Goal: Transaction & Acquisition: Purchase product/service

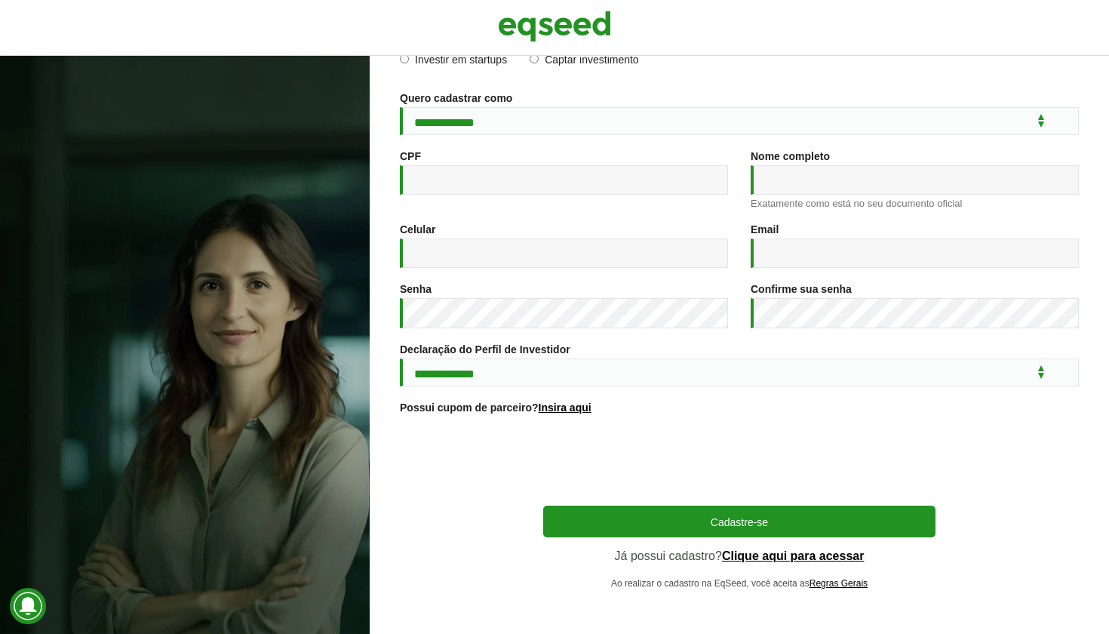
scroll to position [134, 0]
click at [797, 553] on link "Clique aqui para acessar" at bounding box center [793, 556] width 143 height 12
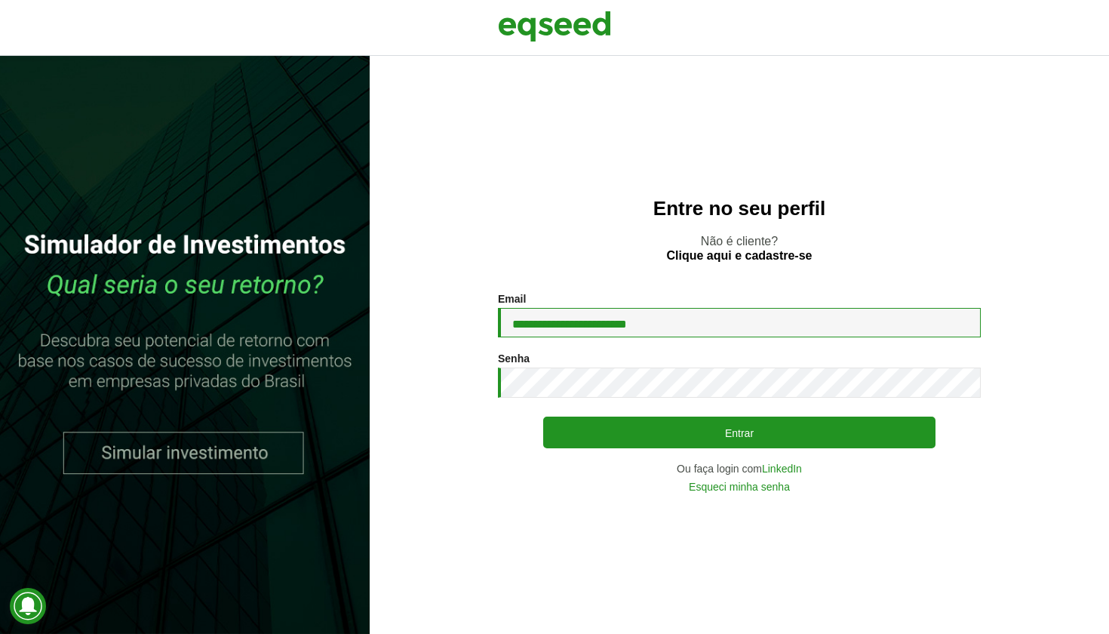
type input "**********"
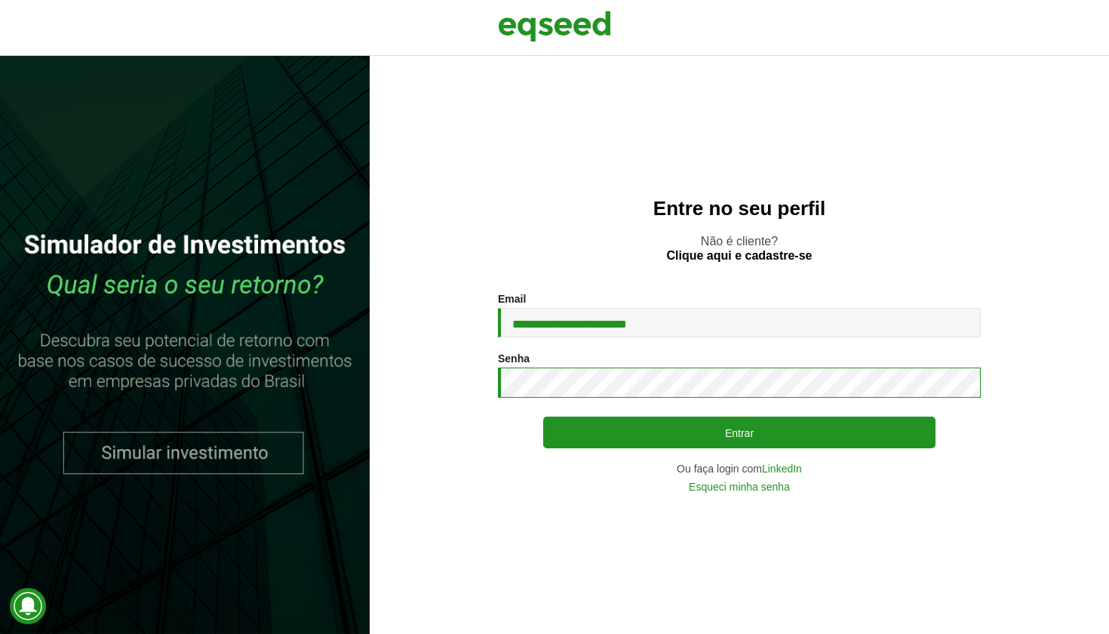
click at [739, 432] on button "Entrar" at bounding box center [739, 432] width 392 height 32
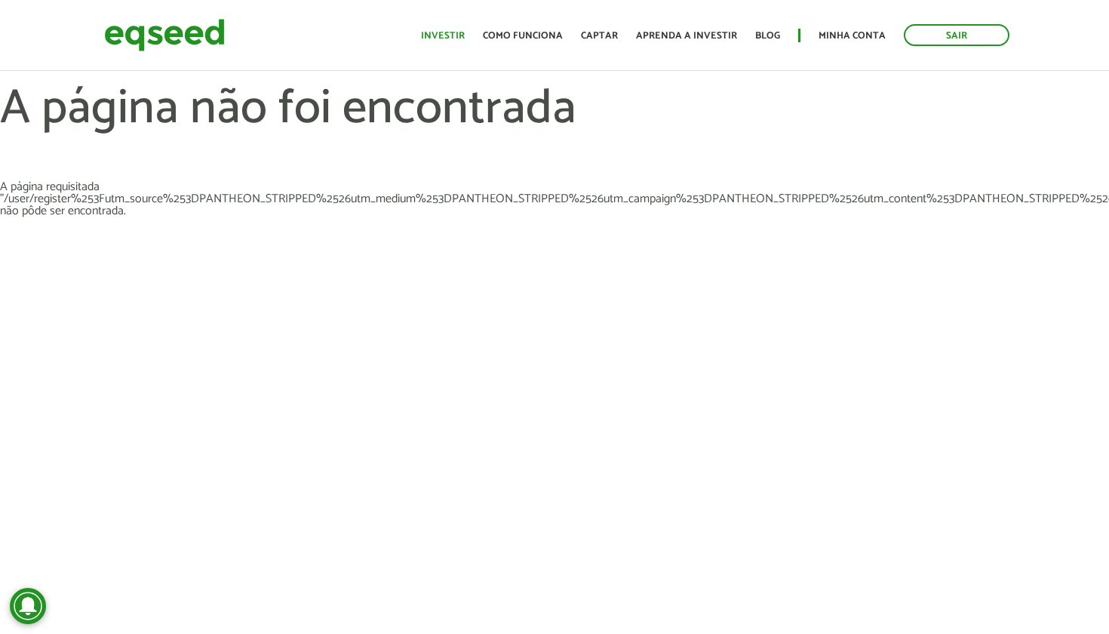
click at [458, 36] on link "Investir" at bounding box center [443, 36] width 44 height 10
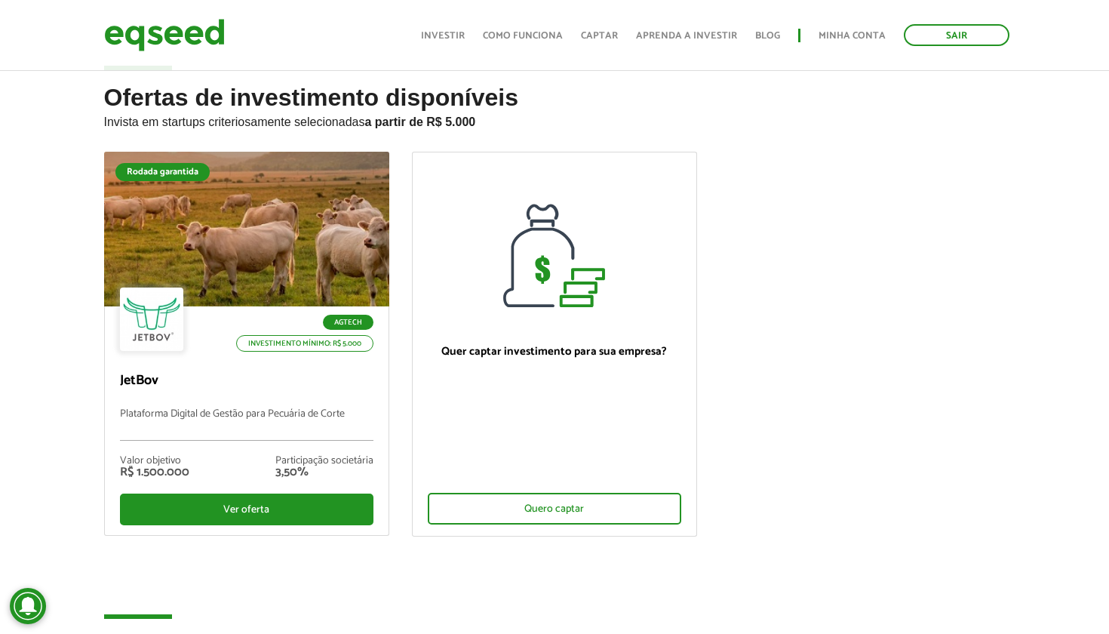
scroll to position [30, 0]
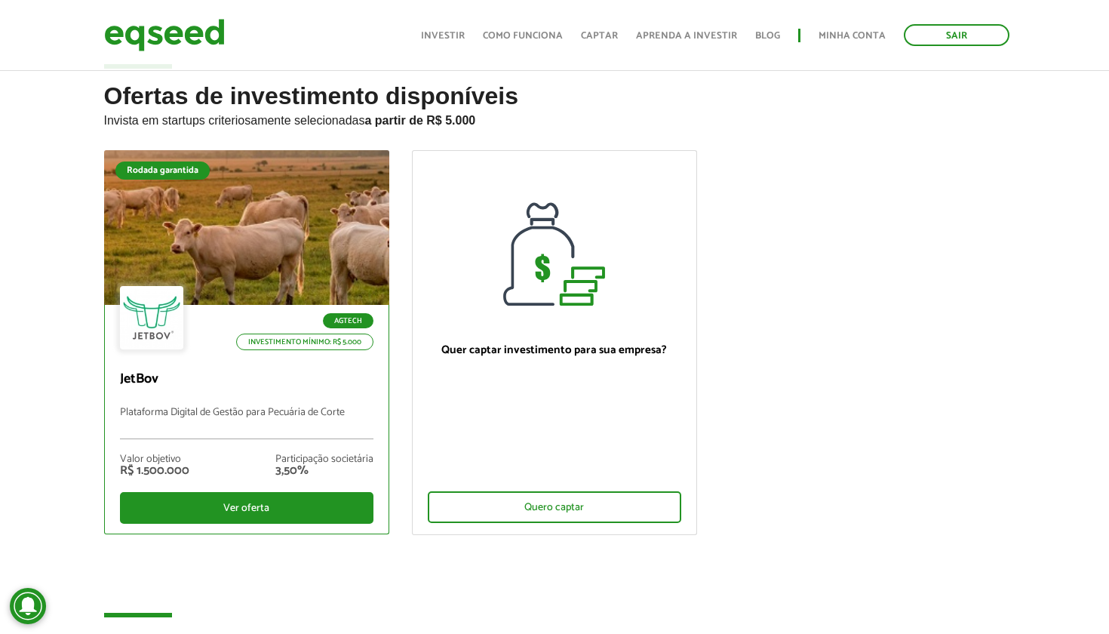
click at [226, 283] on div at bounding box center [246, 228] width 342 height 186
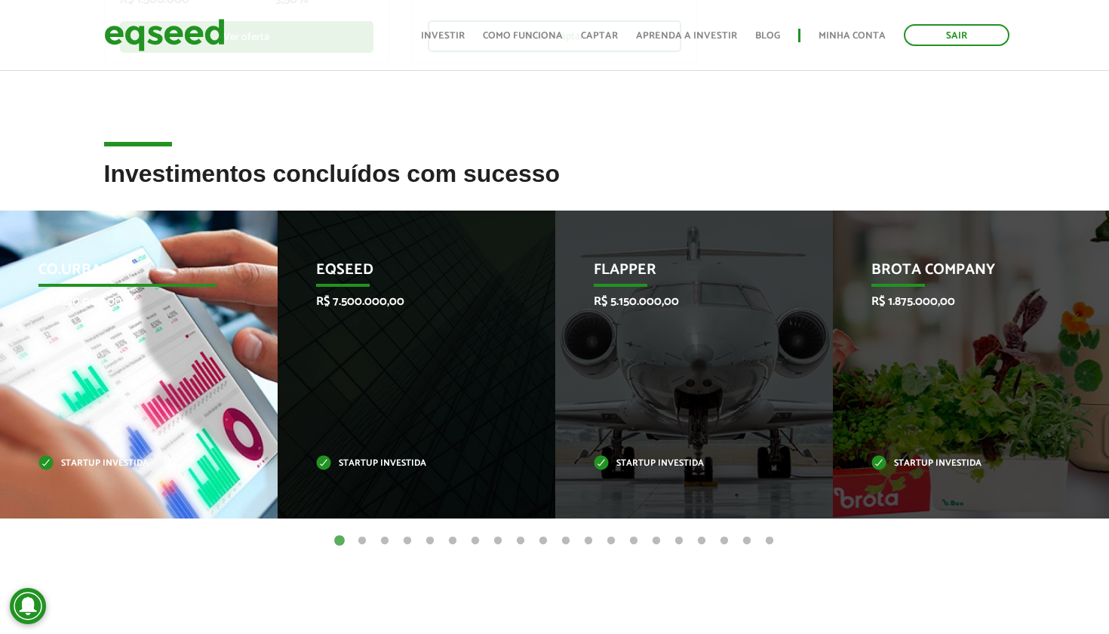
scroll to position [505, 0]
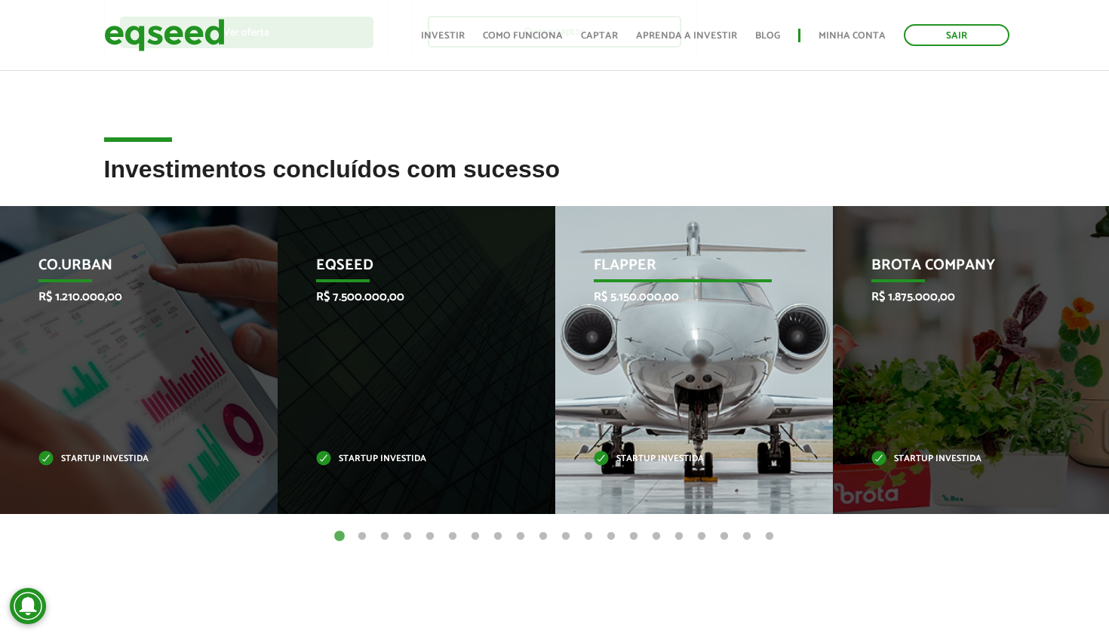
click at [739, 364] on div "Flapper R$ 5.150.000,00 Startup investida" at bounding box center [682, 360] width 255 height 308
click at [608, 266] on p "Flapper" at bounding box center [683, 269] width 179 height 26
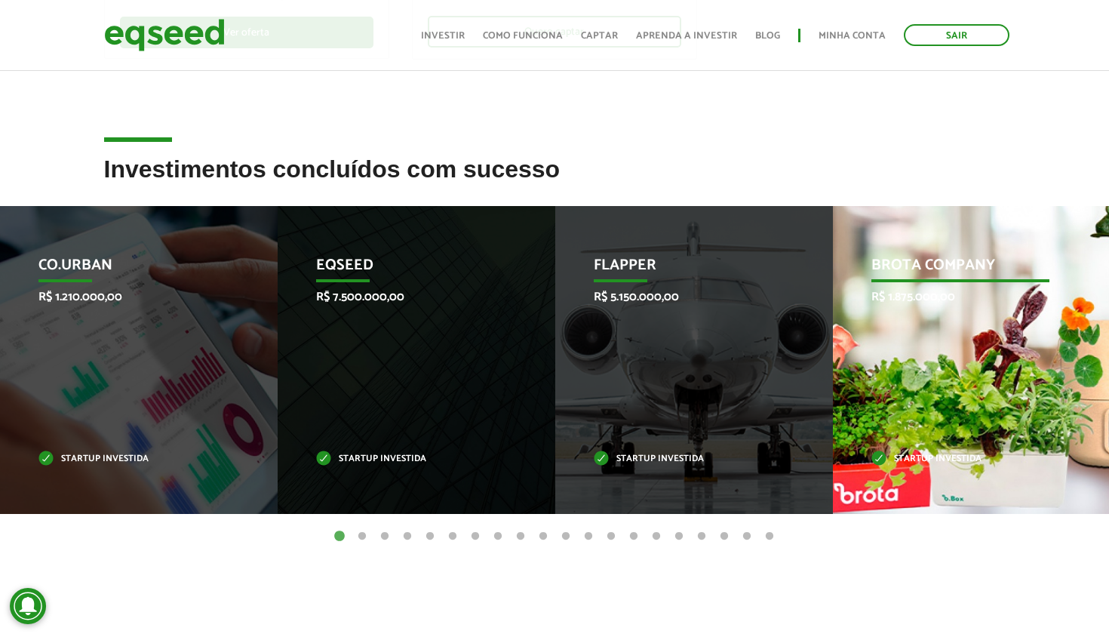
click at [973, 413] on div "Brota Company R$ 1.875.000,00 Startup investida" at bounding box center [960, 360] width 255 height 308
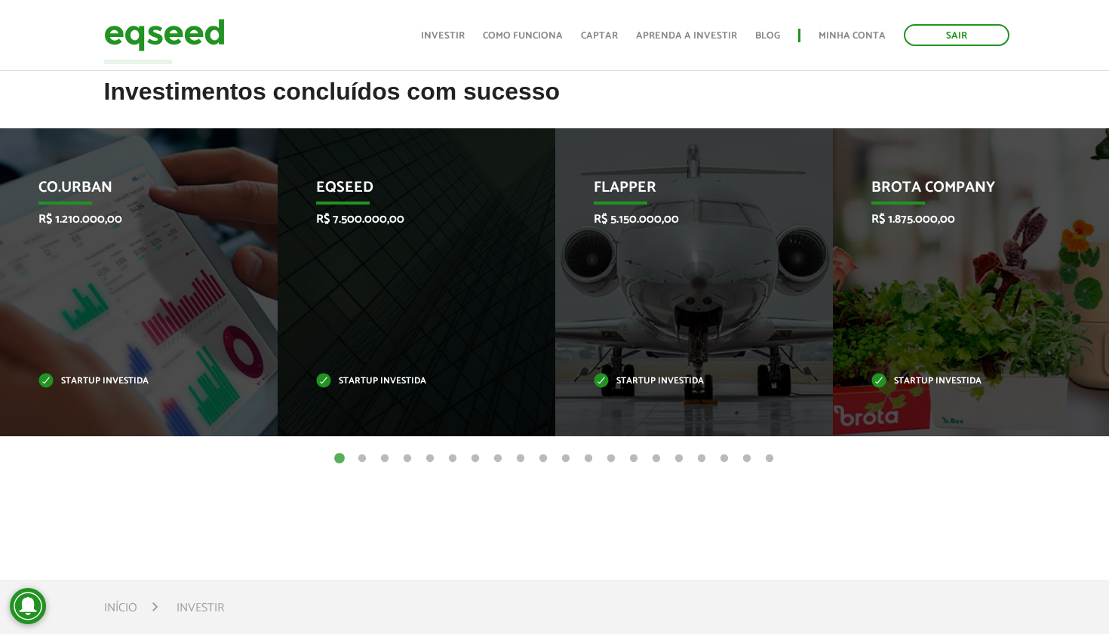
scroll to position [548, 0]
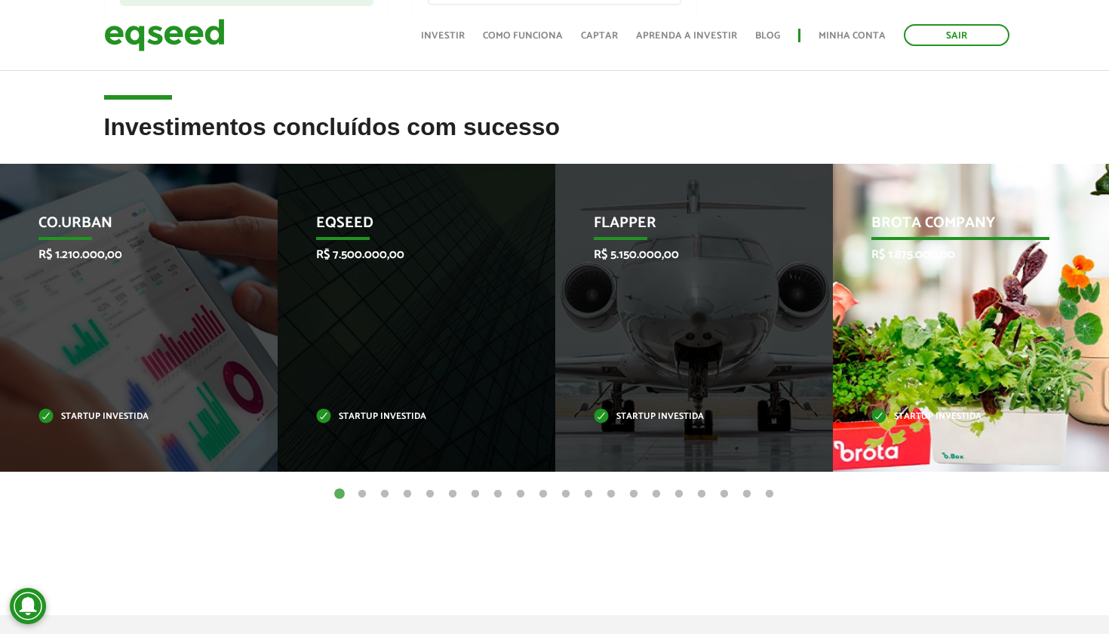
click at [883, 310] on div "Brota Company R$ 1.875.000,00 Startup investida" at bounding box center [960, 318] width 255 height 308
click at [912, 419] on p "Startup investida" at bounding box center [960, 417] width 179 height 8
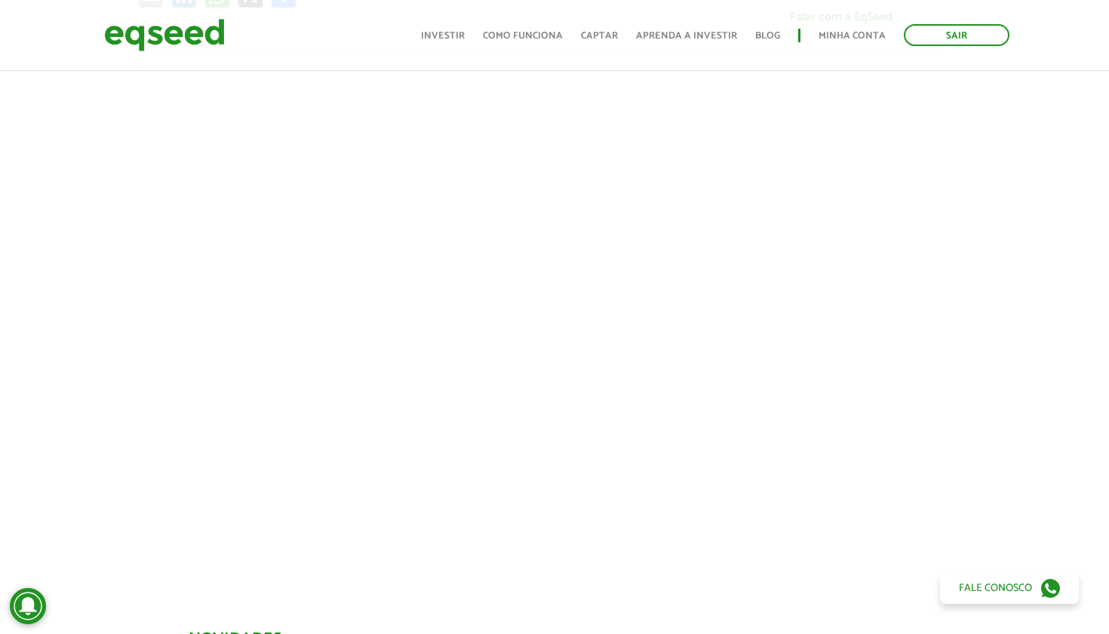
scroll to position [498, 0]
